Goal: Find specific page/section: Locate a particular part of the current website

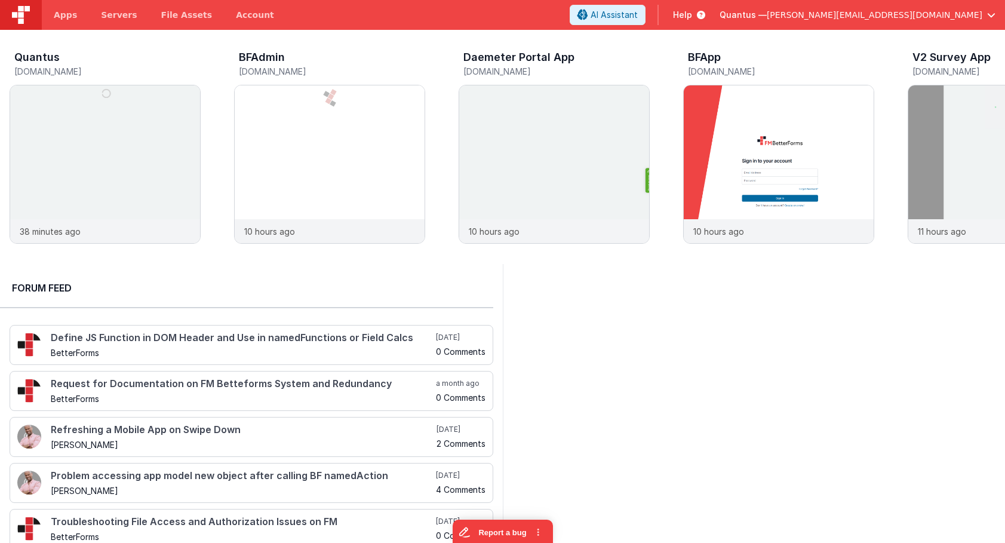
click at [909, 17] on span "[PERSON_NAME][EMAIL_ADDRESS][DOMAIN_NAME]" at bounding box center [875, 15] width 216 height 12
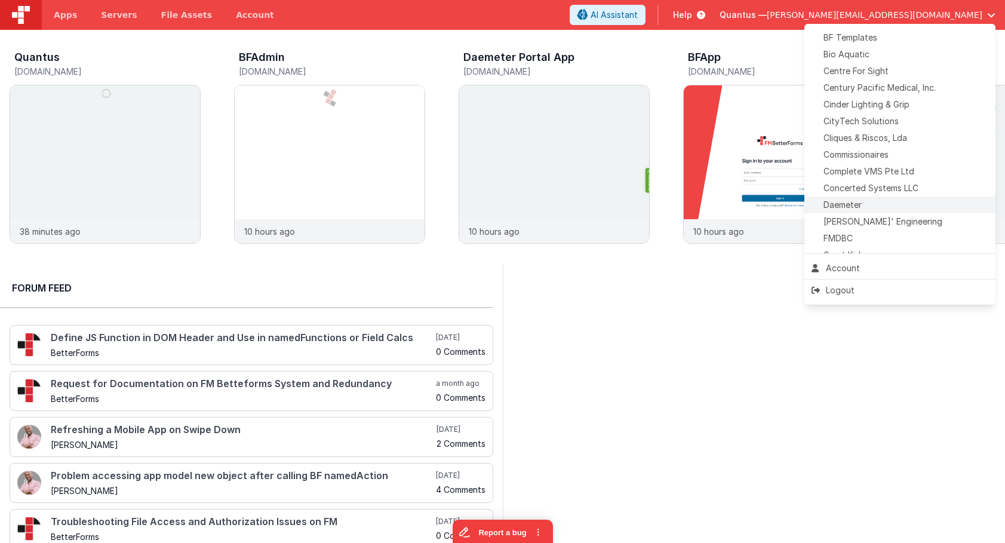
scroll to position [244, 0]
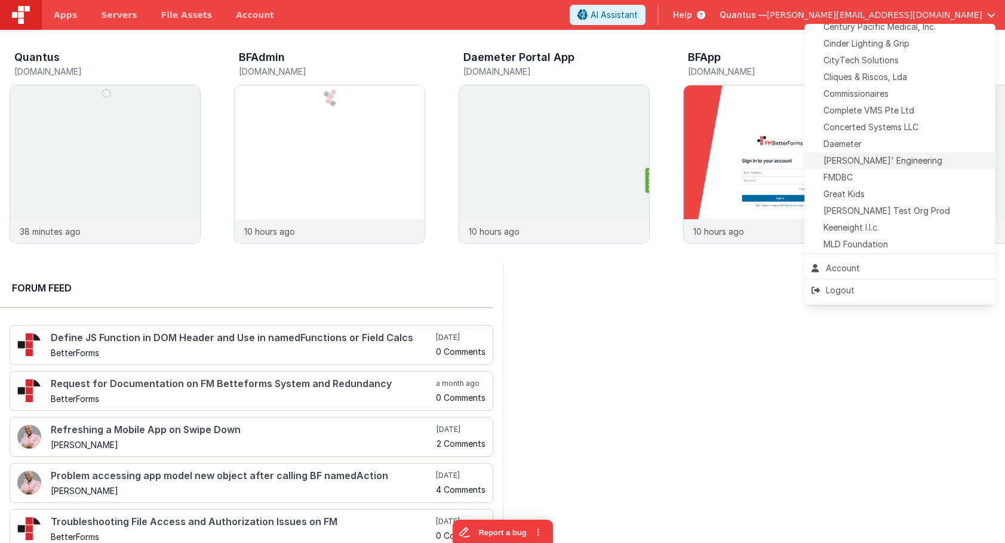
click at [862, 162] on span "[PERSON_NAME]' Engineering" at bounding box center [883, 161] width 119 height 12
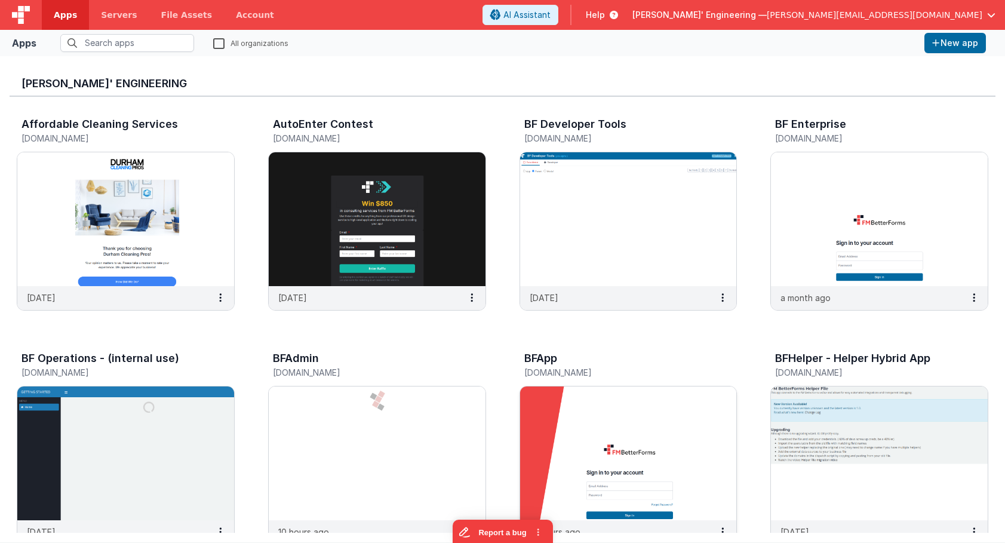
click at [592, 420] on img at bounding box center [628, 453] width 217 height 134
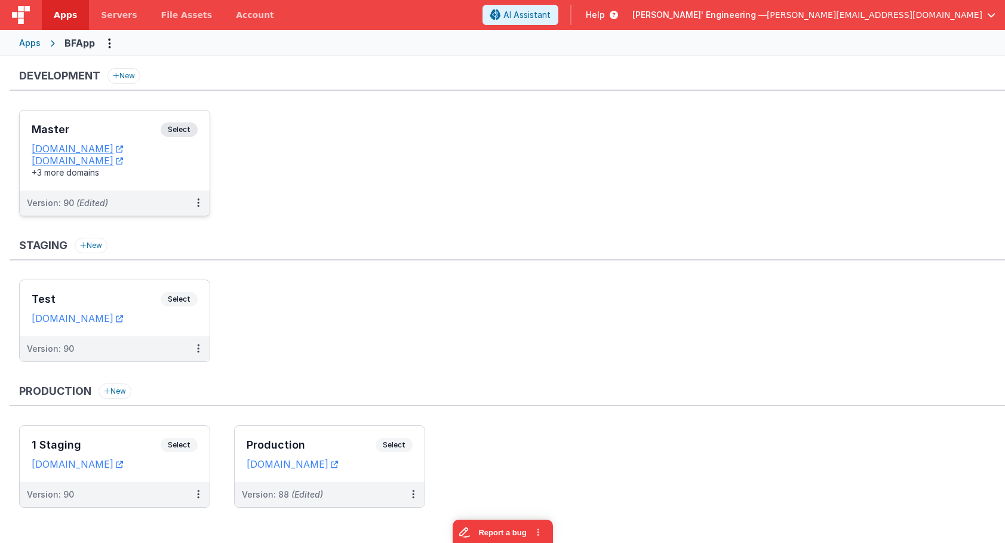
click at [110, 116] on div "Master Select URLs [DOMAIN_NAME] [DOMAIN_NAME] +3 more domains" at bounding box center [115, 150] width 190 height 80
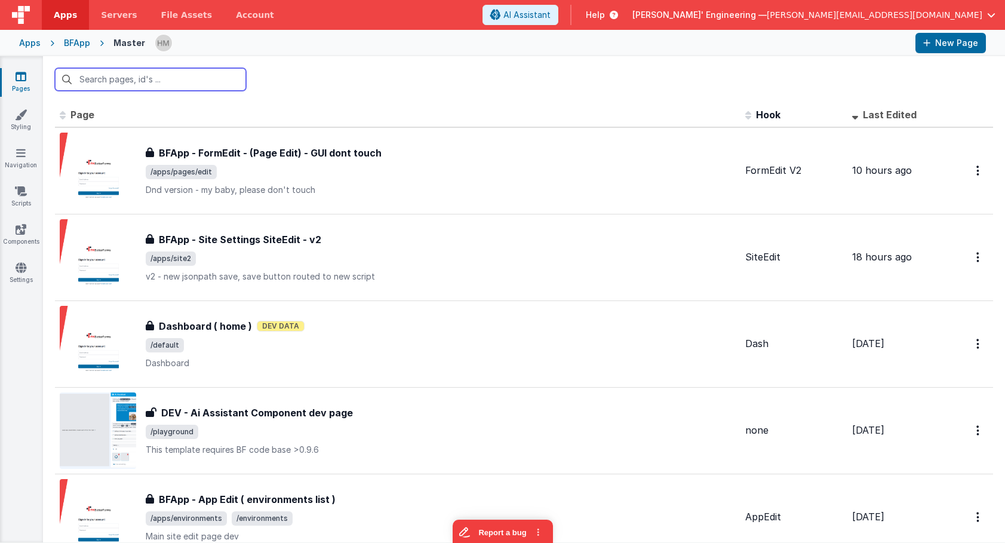
click at [213, 90] on input "text" at bounding box center [150, 79] width 191 height 23
click at [201, 79] on input "text" at bounding box center [150, 79] width 191 height 23
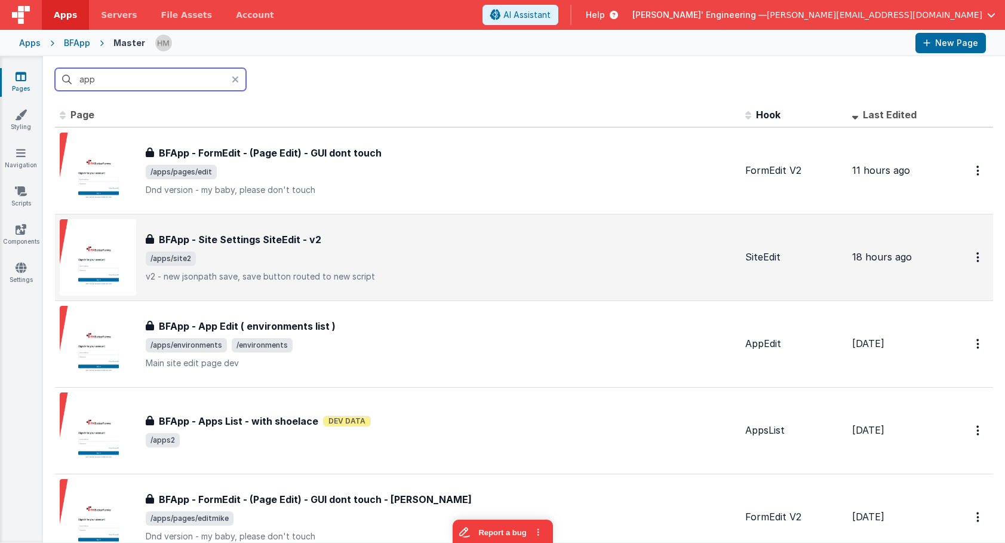
type input "app"
click at [693, 248] on div "BFApp - Site Settings SiteEdit - v2 BFApp - Site Settings SiteEdit - v2 /apps/s…" at bounding box center [441, 257] width 590 height 50
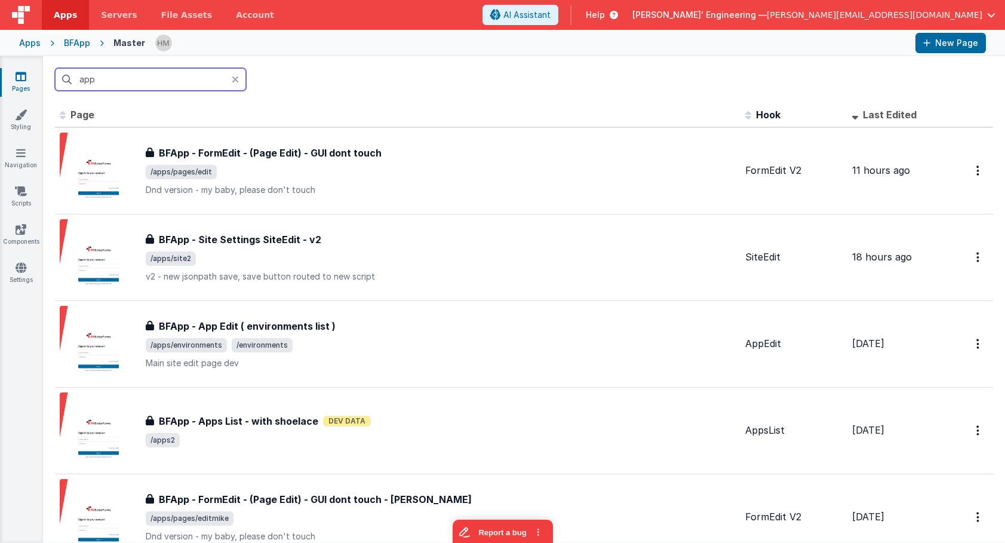
click at [195, 81] on input "app" at bounding box center [150, 79] width 191 height 23
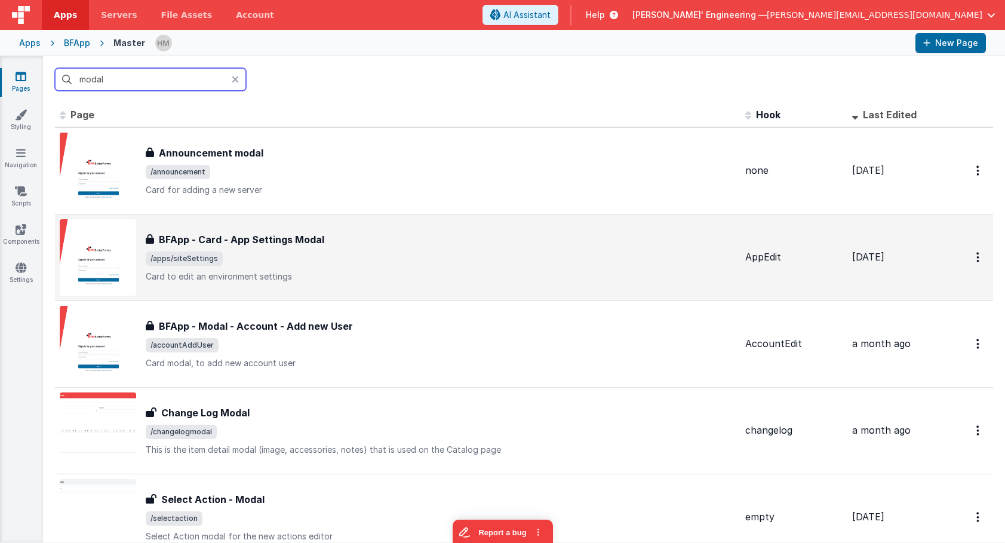
type input "modal"
click at [548, 234] on div "BFApp - Card - App Settings Modal" at bounding box center [441, 239] width 590 height 14
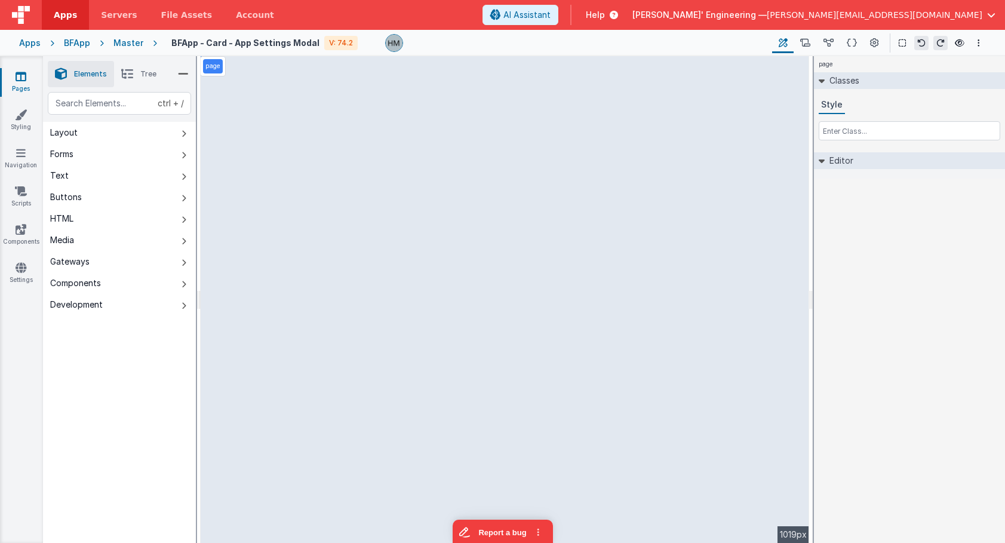
click at [808, 53] on div "Apps BFApp Master BFApp - Card - App Settings Modal V: 74.2 Page Builder Named …" at bounding box center [502, 43] width 1005 height 26
click at [835, 45] on button at bounding box center [828, 43] width 23 height 20
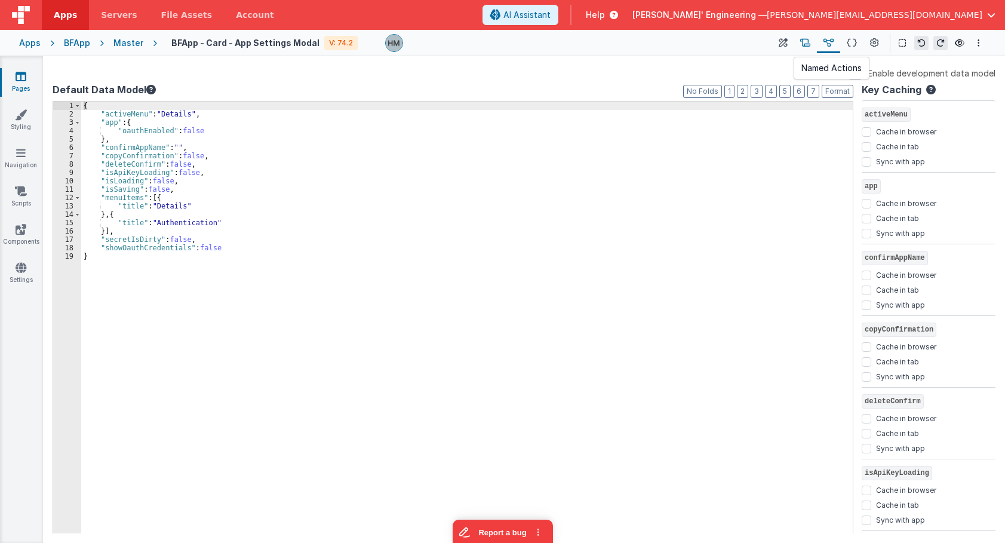
click at [805, 43] on icon at bounding box center [805, 43] width 10 height 13
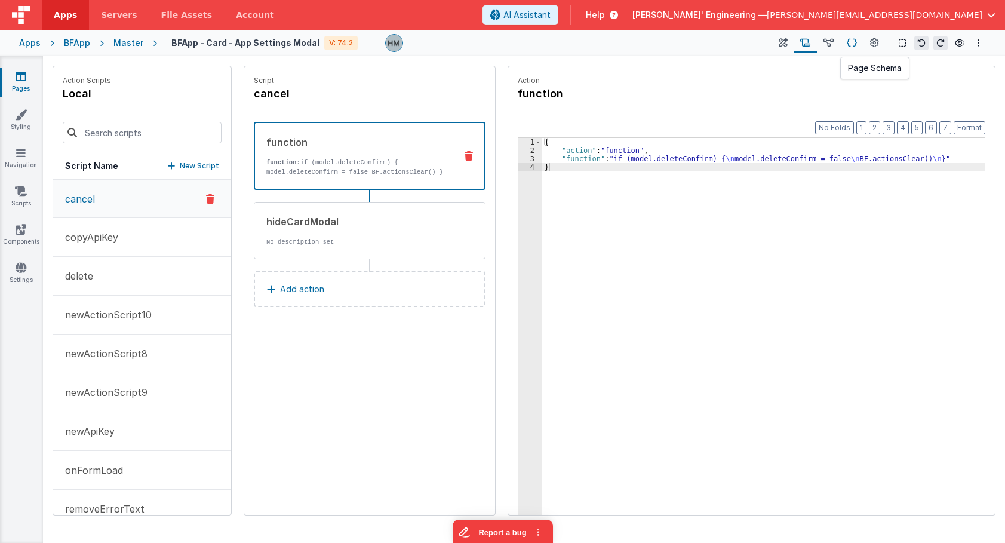
click at [857, 44] on icon at bounding box center [852, 43] width 10 height 13
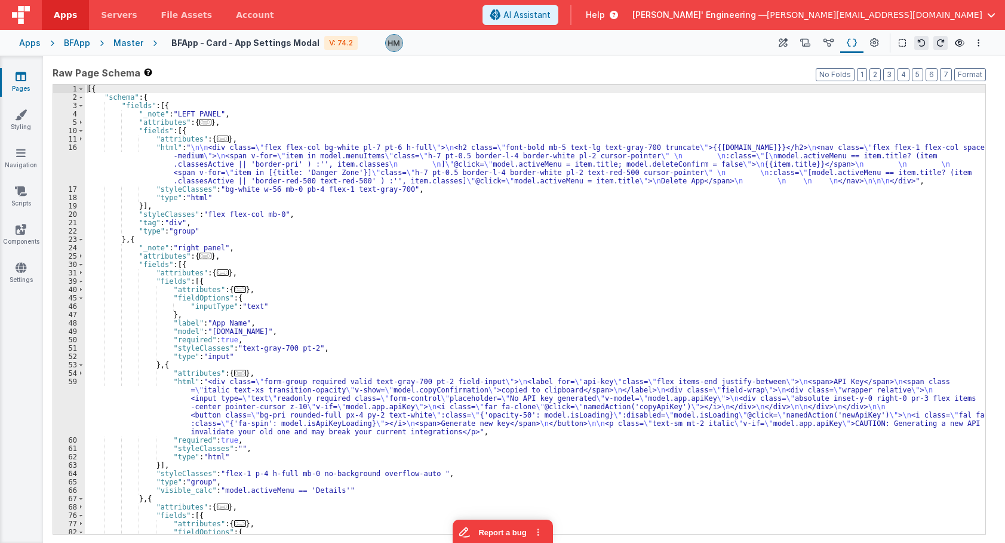
click at [702, 262] on div "[{ "schema" : { "fields" : [{ "_note" : "LEFT PANEL" , "attributes" : { ... } ,…" at bounding box center [535, 318] width 901 height 466
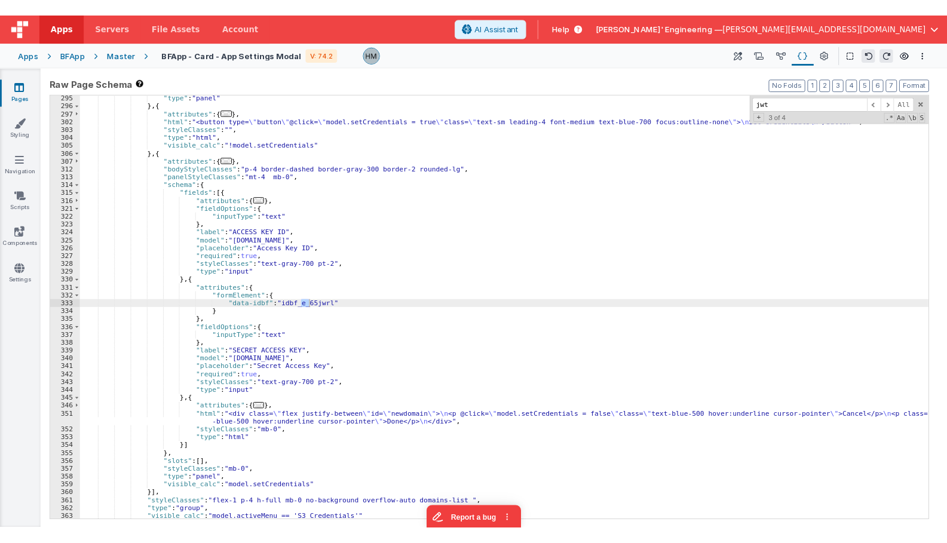
scroll to position [294, 0]
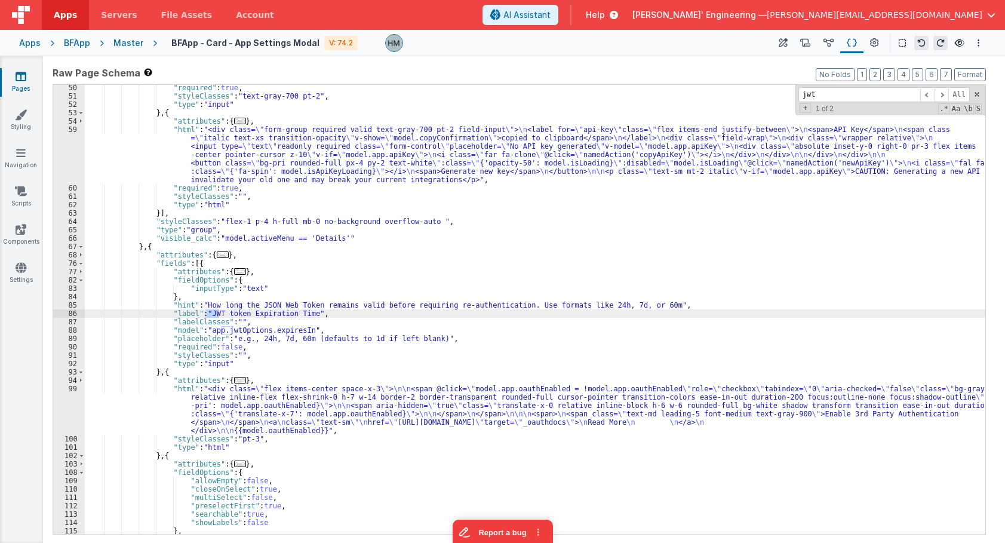
type input "jwt"
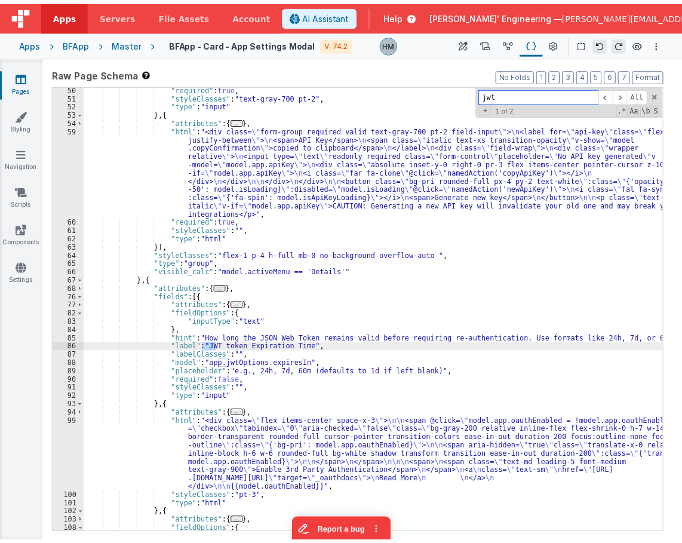
scroll to position [327, 0]
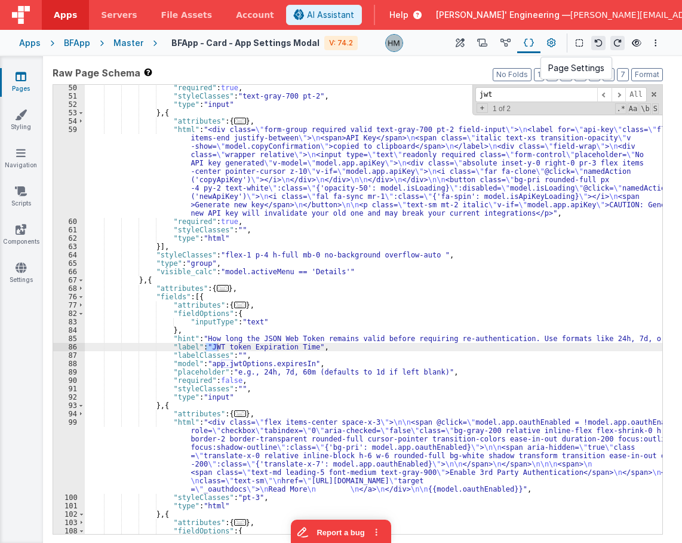
click at [548, 47] on icon at bounding box center [551, 43] width 9 height 13
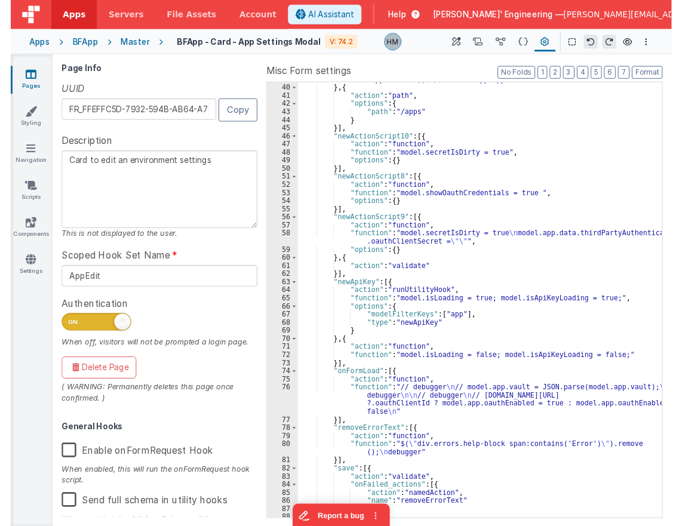
scroll to position [358, 0]
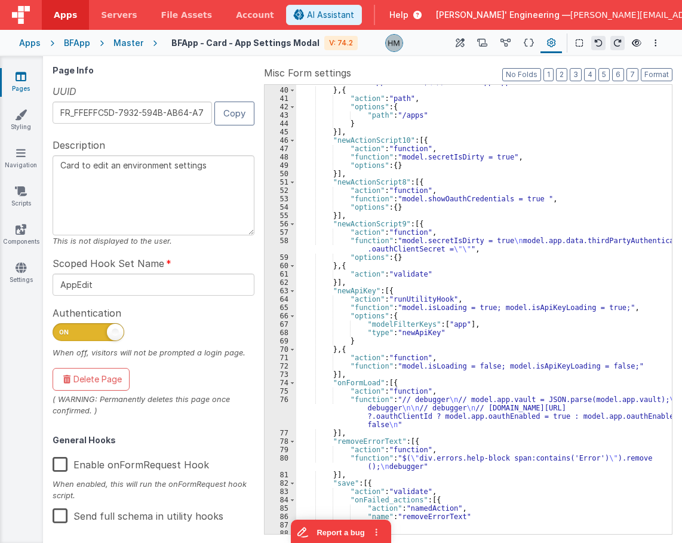
click at [337, 398] on div ""function" : "model.isLoading = false; model.deleteLoading = false; \n app .sho…" at bounding box center [484, 302] width 376 height 483
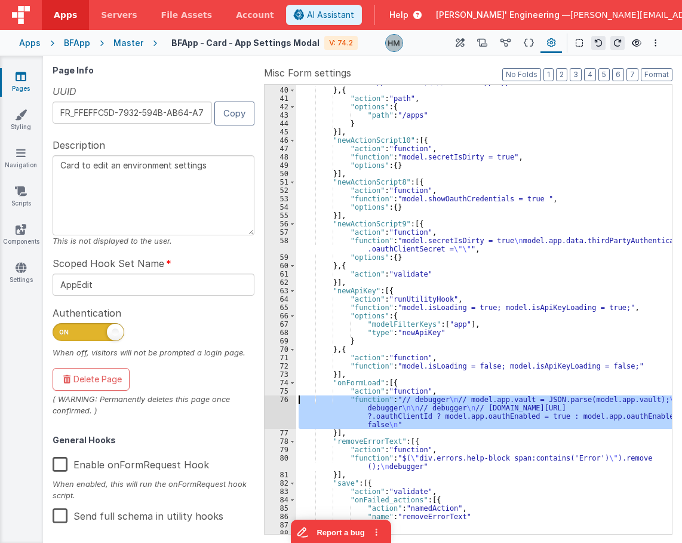
click at [285, 402] on div "76" at bounding box center [281, 411] width 32 height 33
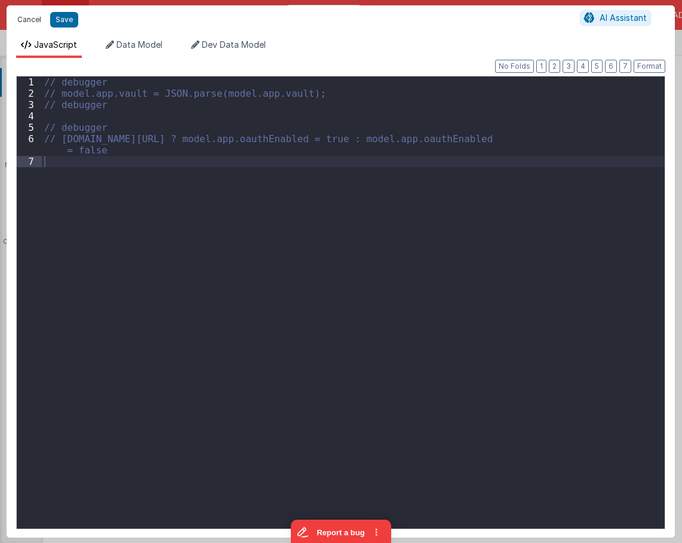
click at [32, 24] on button "Cancel" at bounding box center [29, 19] width 36 height 17
